Goal: Transaction & Acquisition: Purchase product/service

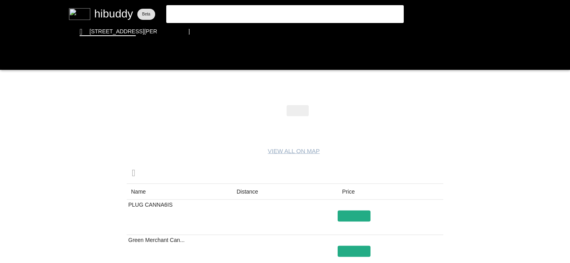
click at [244, 14] on flt-glass-pane at bounding box center [285, 131] width 570 height 263
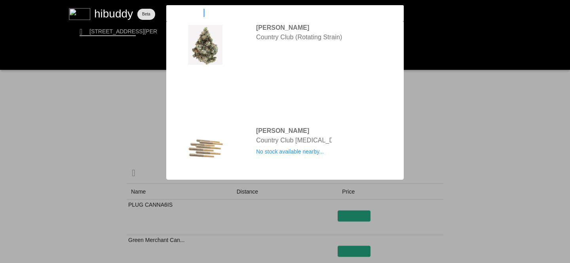
click at [244, 14] on input "country club" at bounding box center [279, 13] width 218 height 8
click at [338, 16] on input "country club" at bounding box center [279, 13] width 218 height 8
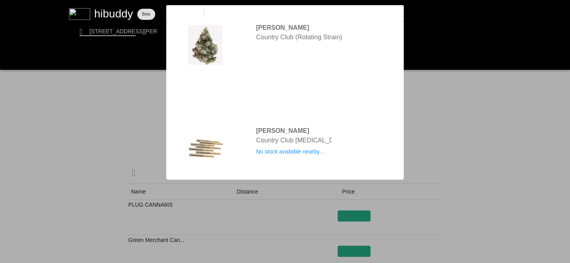
drag, startPoint x: 338, startPoint y: 16, endPoint x: 221, endPoint y: 8, distance: 117.1
click at [221, 8] on flt-glass-pane at bounding box center [285, 131] width 570 height 263
drag, startPoint x: 221, startPoint y: 8, endPoint x: 164, endPoint y: 7, distance: 57.1
click at [164, 7] on flt-glass-pane at bounding box center [285, 131] width 570 height 263
type input "moonrocks"
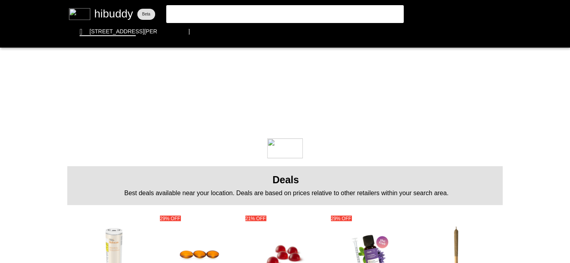
drag, startPoint x: 217, startPoint y: 15, endPoint x: 126, endPoint y: -4, distance: 93.2
click at [126, 0] on html at bounding box center [285, 0] width 570 height 0
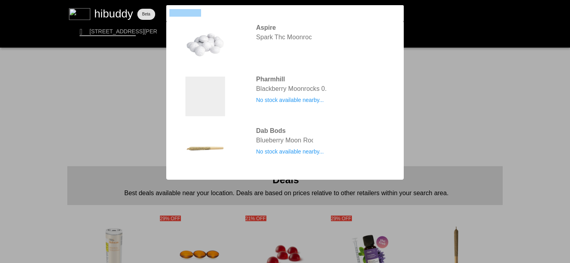
click at [56, 101] on flt-glass-pane at bounding box center [285, 131] width 570 height 263
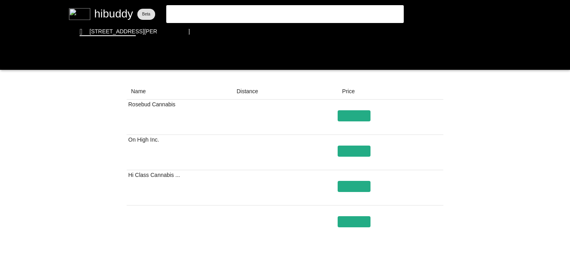
click at [337, 13] on flt-glass-pane at bounding box center [285, 131] width 570 height 263
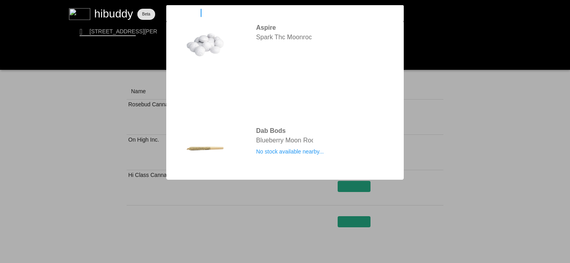
click at [337, 13] on input "moonrocks" at bounding box center [279, 13] width 218 height 8
click at [200, 45] on flt-glass-pane at bounding box center [285, 131] width 570 height 263
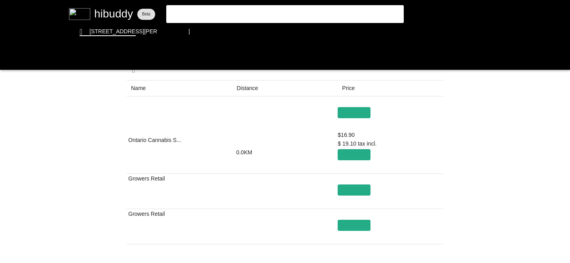
click at [526, 141] on flt-glass-pane at bounding box center [285, 131] width 570 height 263
